Goal: Book appointment/travel/reservation

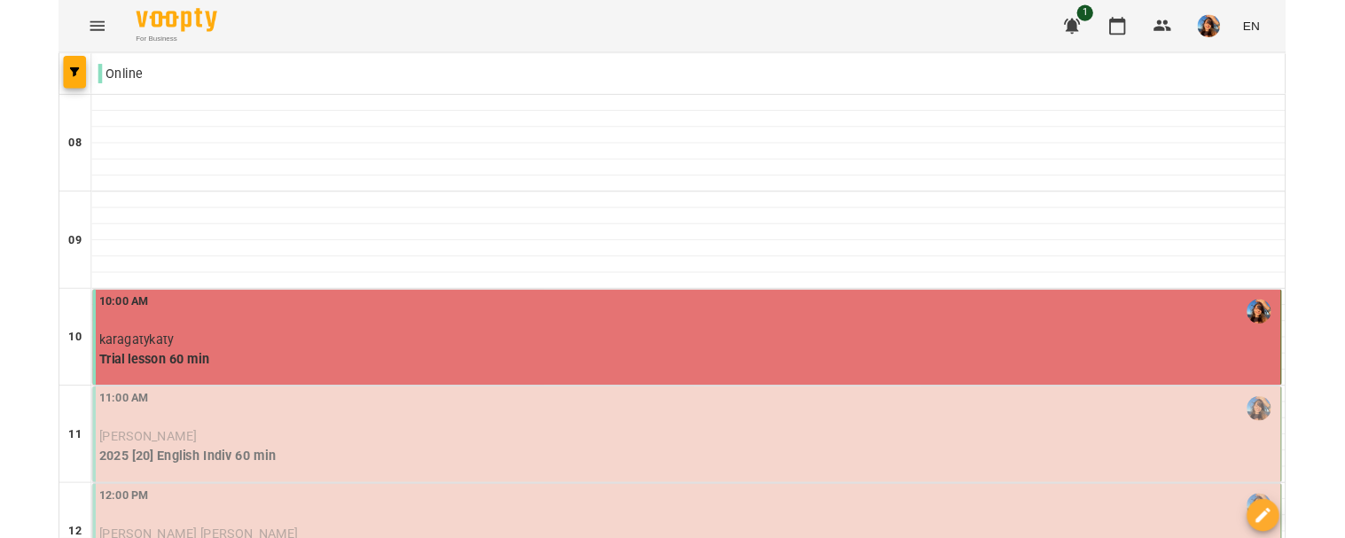
scroll to position [933, 0]
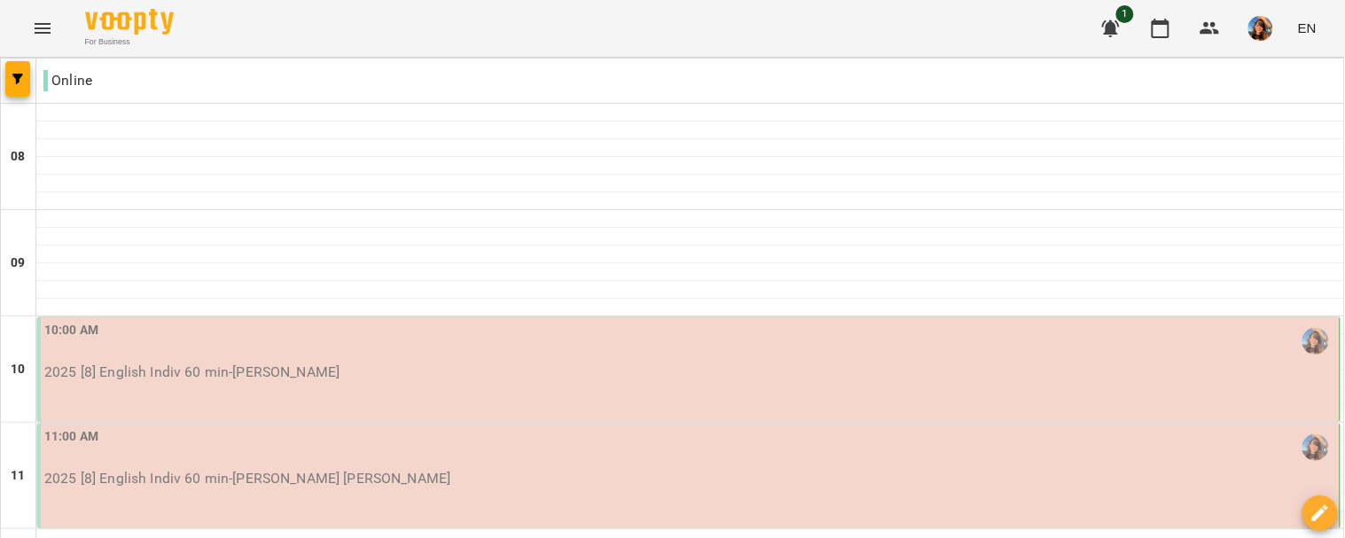
scroll to position [800, 0]
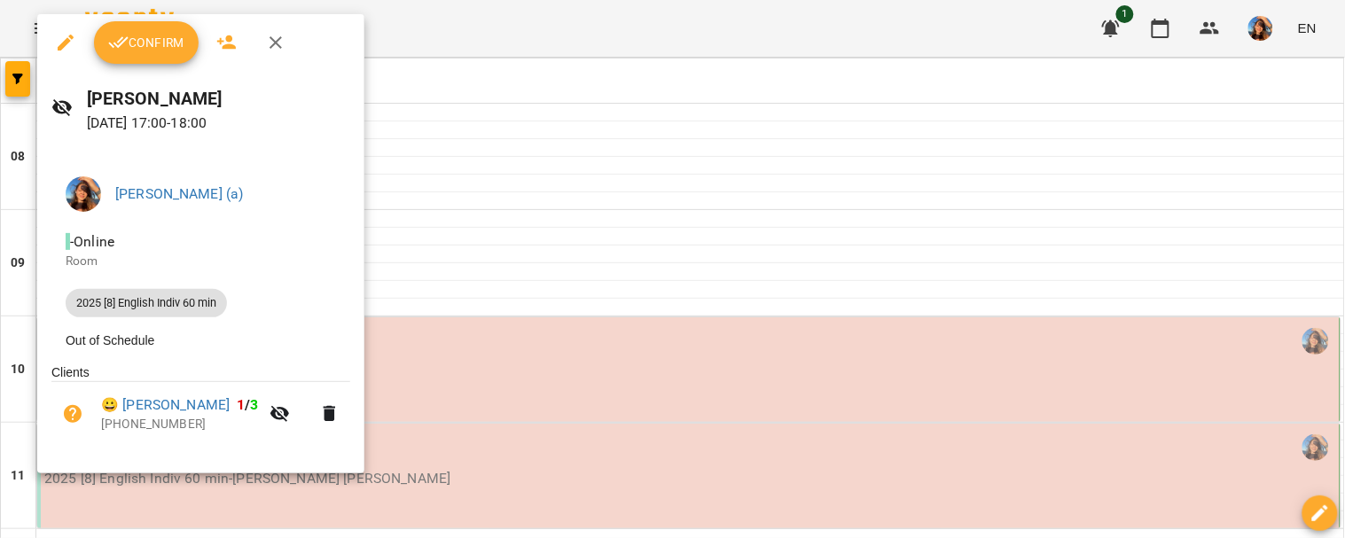
scroll to position [722, 0]
click at [280, 45] on icon "button" at bounding box center [275, 42] width 21 height 21
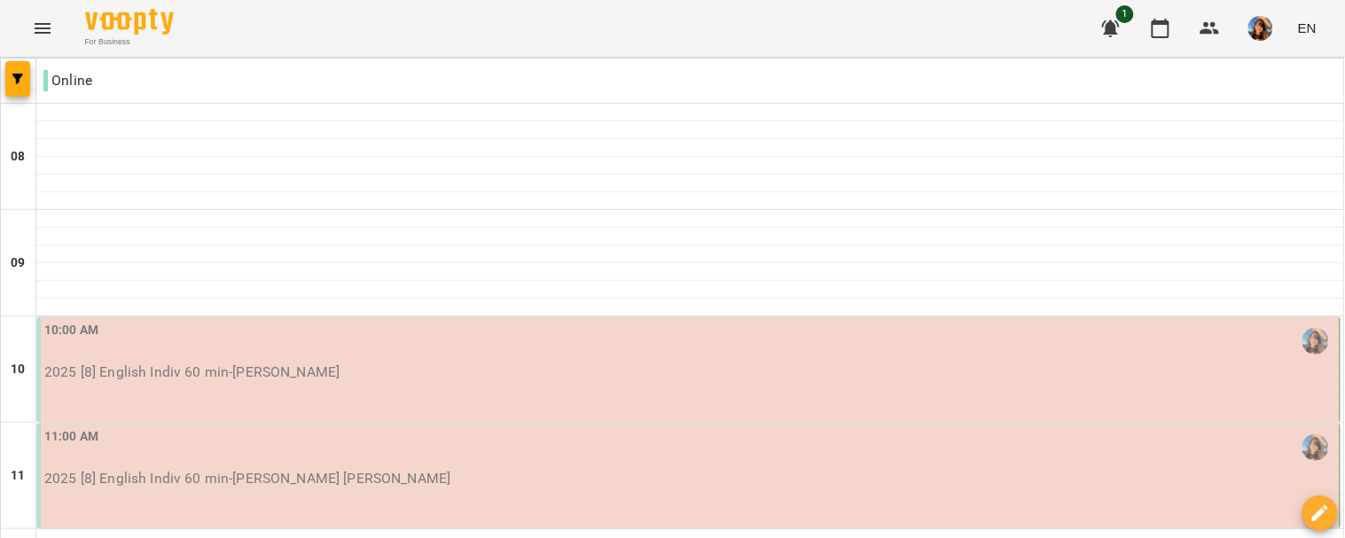
scroll to position [267, 0]
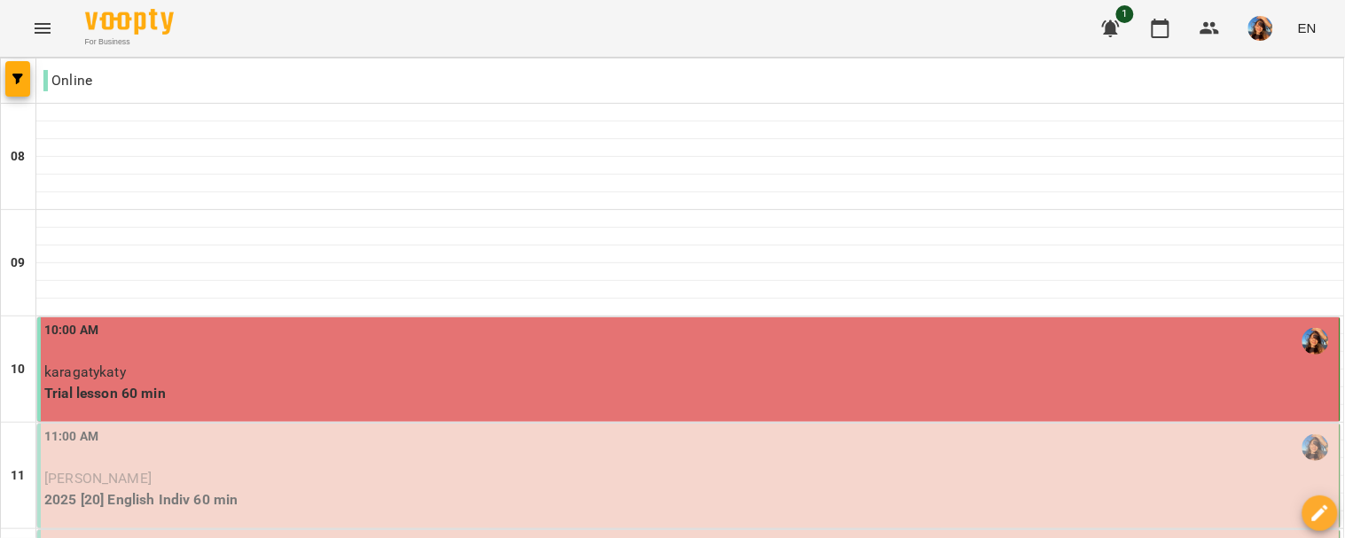
scroll to position [180, 0]
click at [698, 427] on div "11:00 AM" at bounding box center [690, 447] width 1292 height 41
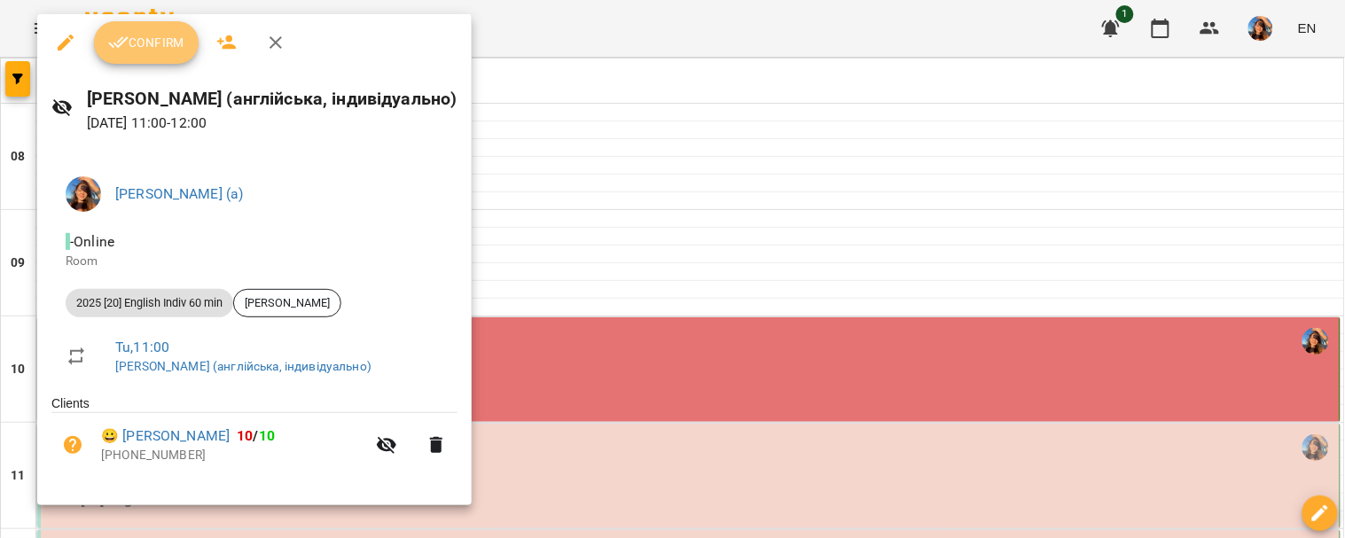
click at [129, 34] on span "Confirm" at bounding box center [146, 42] width 76 height 21
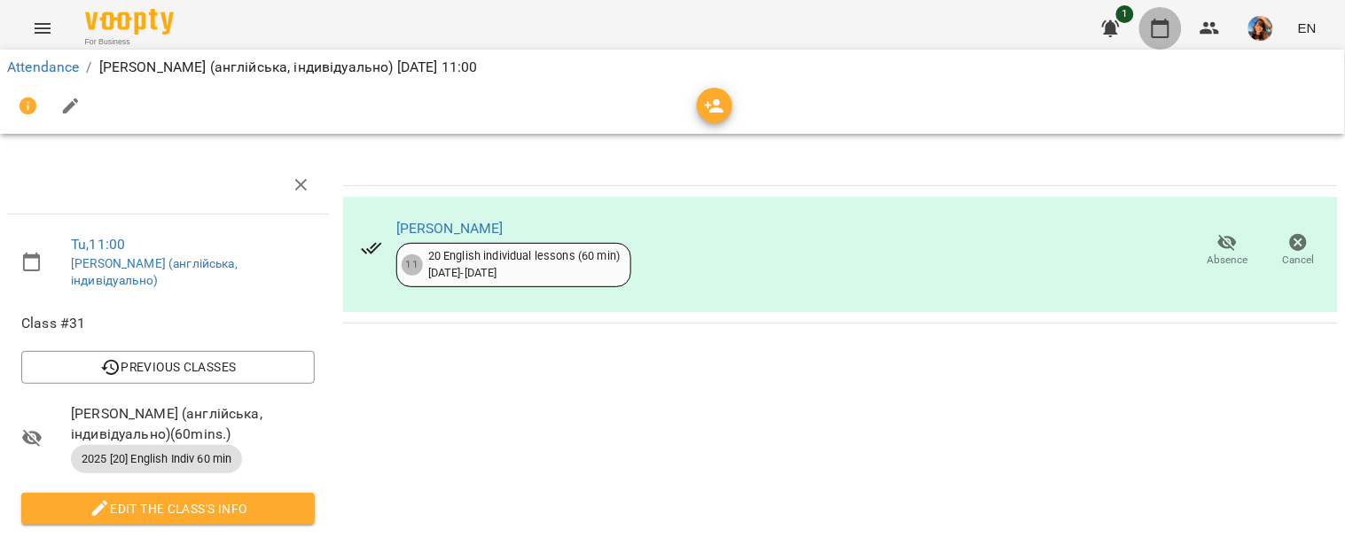
click at [1148, 33] on button "button" at bounding box center [1160, 28] width 43 height 43
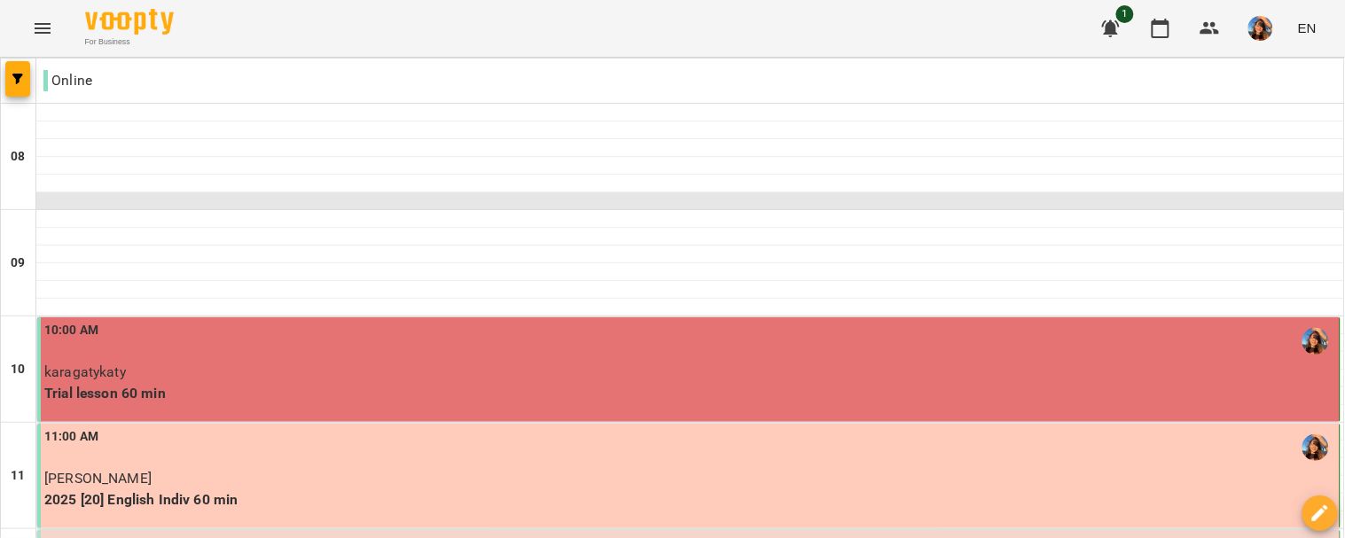
scroll to position [294, 0]
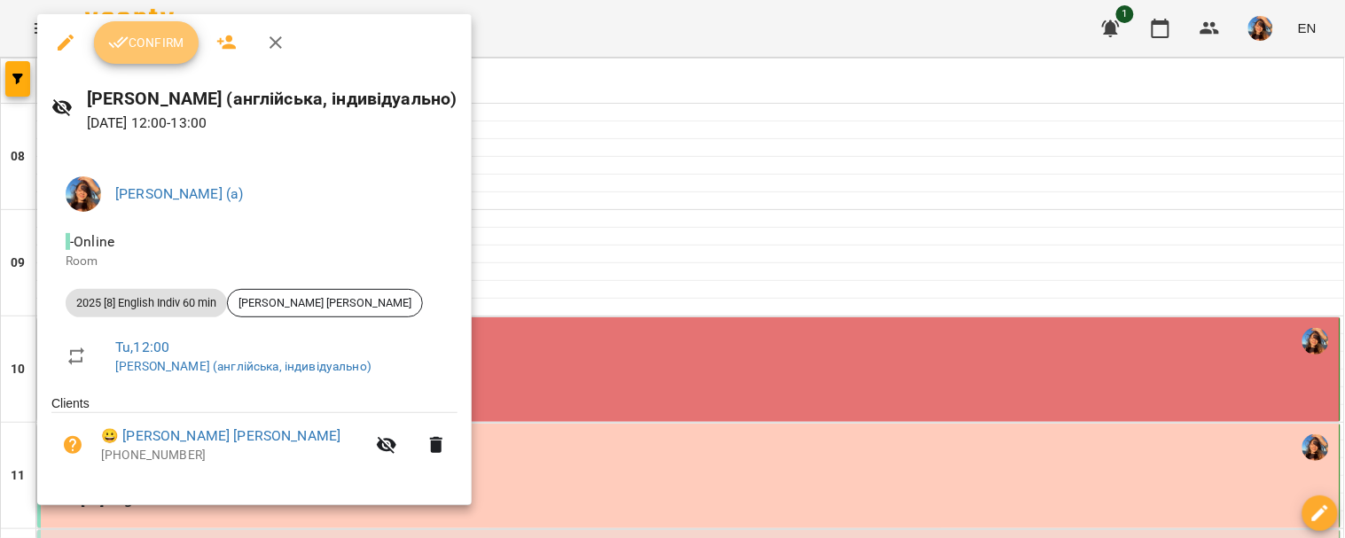
click at [134, 41] on span "Confirm" at bounding box center [146, 42] width 76 height 21
